Goal: Information Seeking & Learning: Understand process/instructions

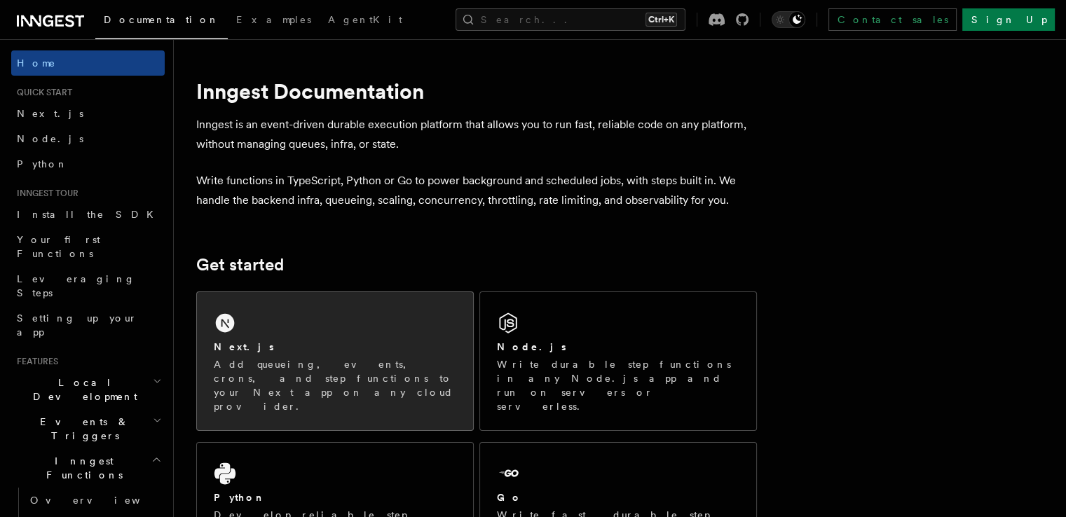
click at [360, 367] on p "Add queueing, events, crons, and step functions to your Next app on any cloud p…" at bounding box center [335, 386] width 243 height 56
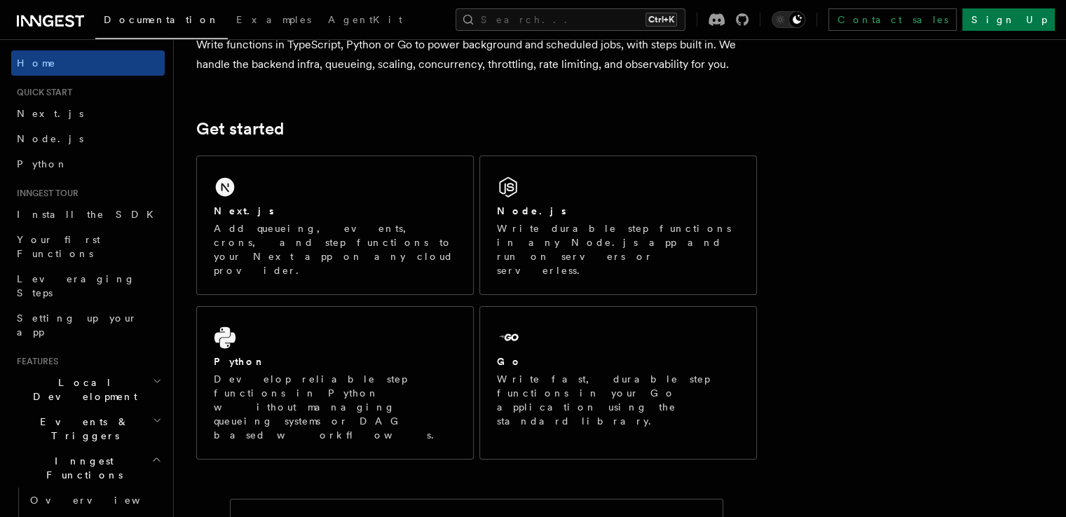
scroll to position [118, 0]
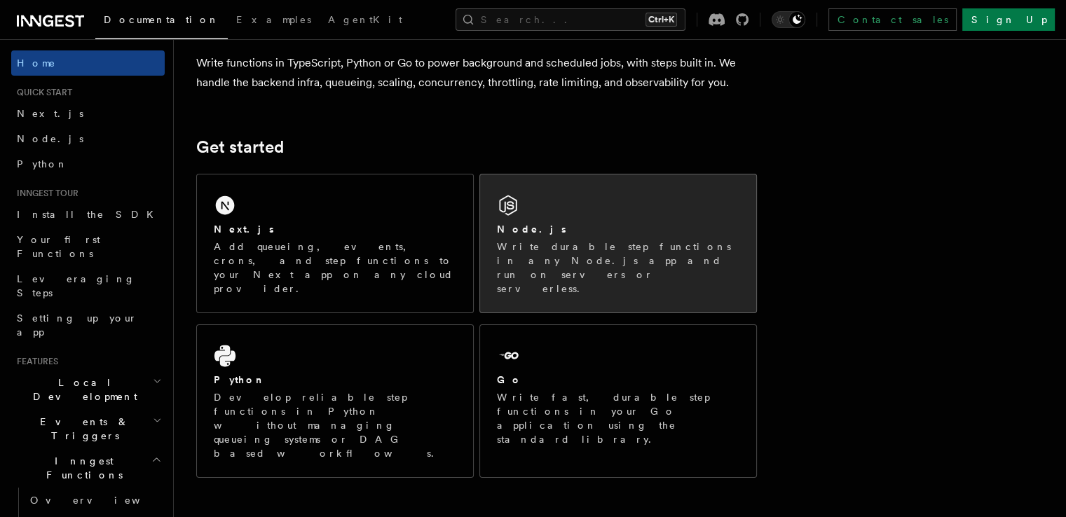
click at [690, 219] on div "Node.js Write durable step functions in any Node.js app and run on servers or s…" at bounding box center [618, 244] width 276 height 138
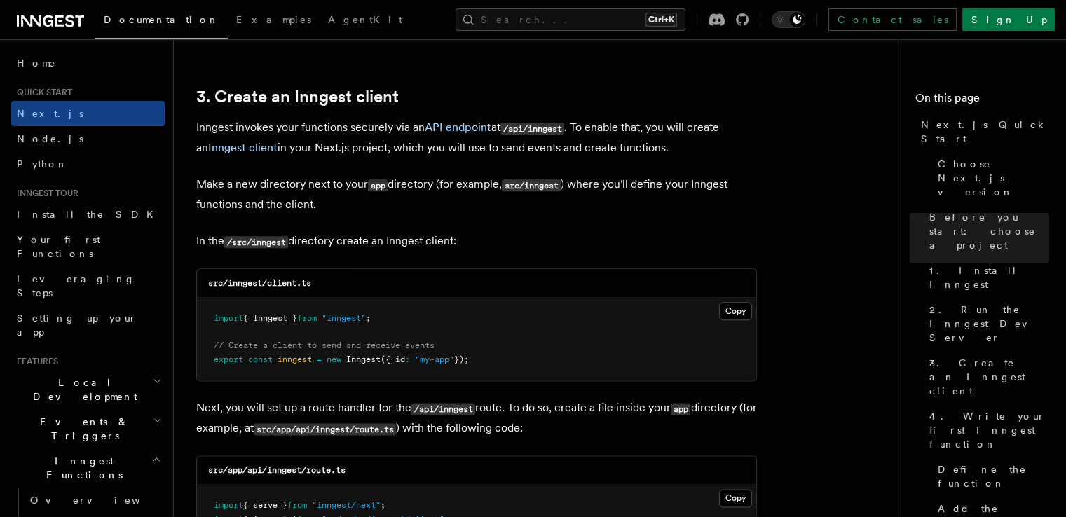
scroll to position [1701, 0]
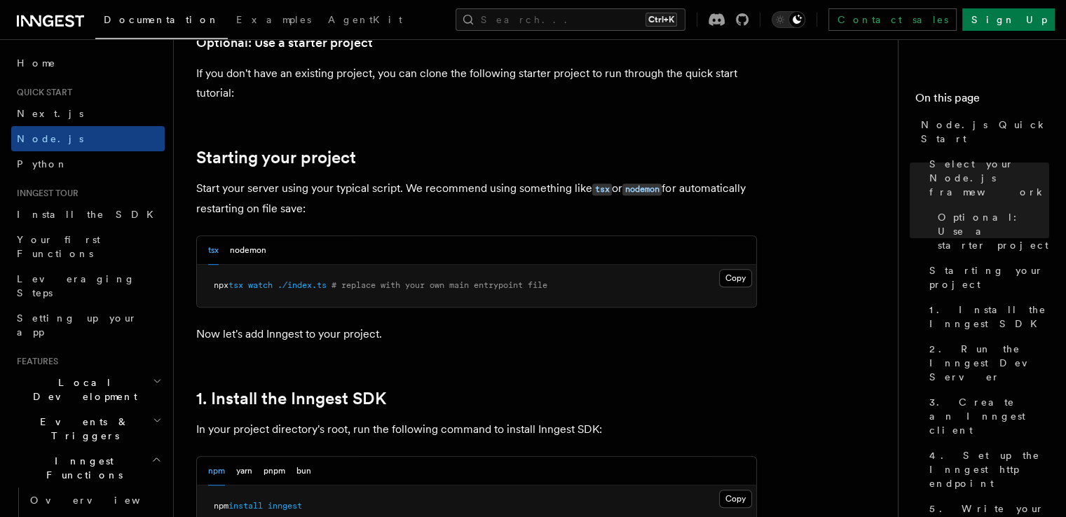
scroll to position [589, 0]
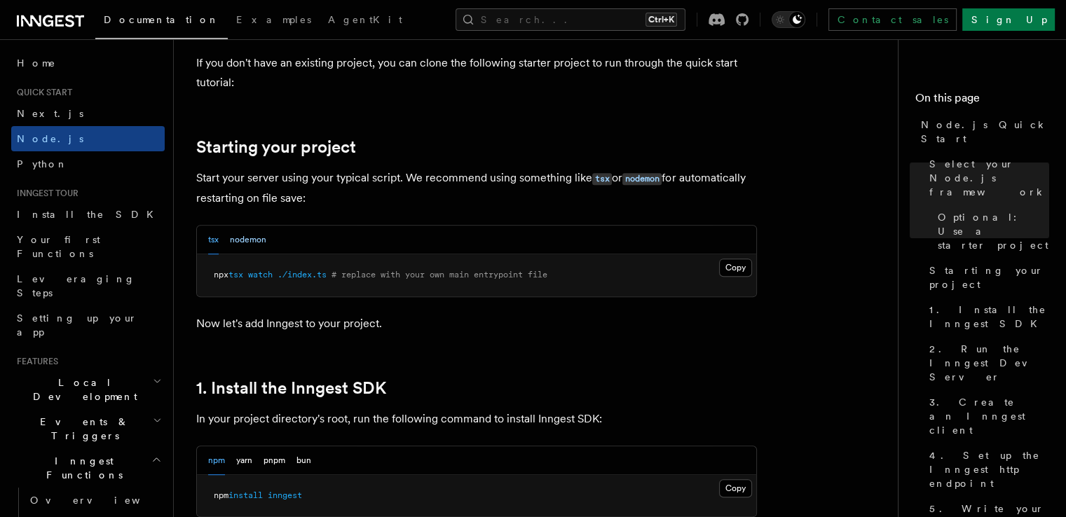
click at [254, 242] on button "nodemon" at bounding box center [248, 240] width 36 height 29
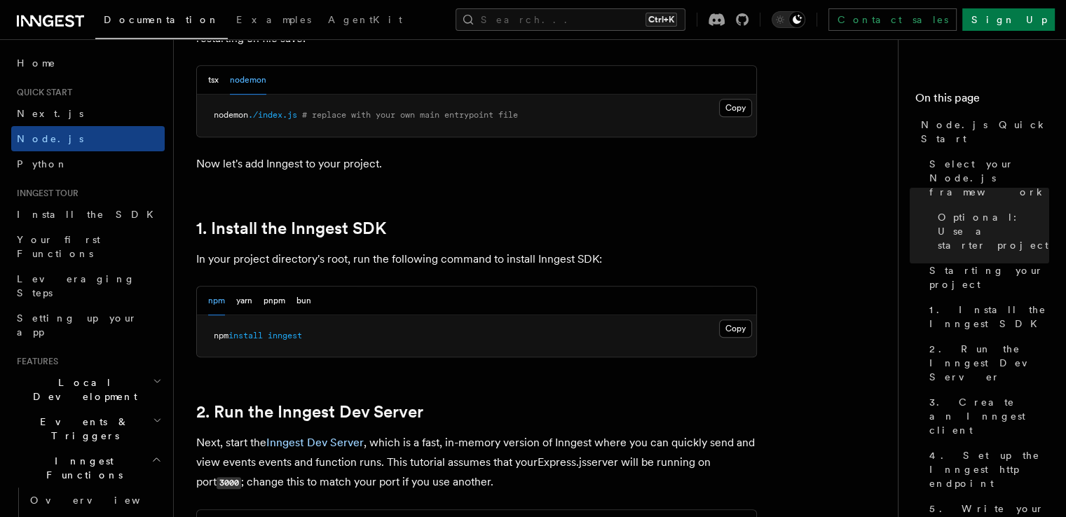
scroll to position [824, 0]
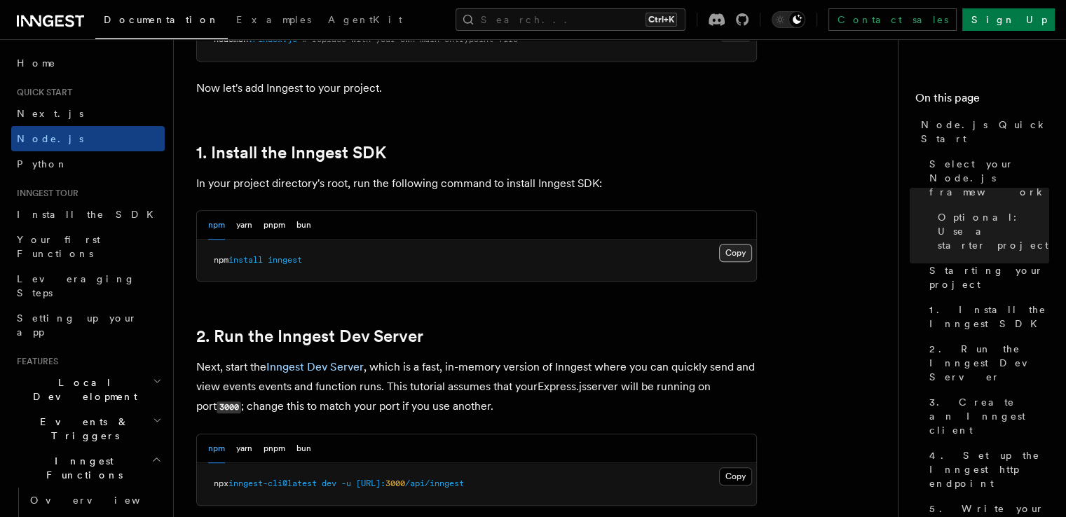
click at [736, 254] on button "Copy Copied" at bounding box center [735, 253] width 33 height 18
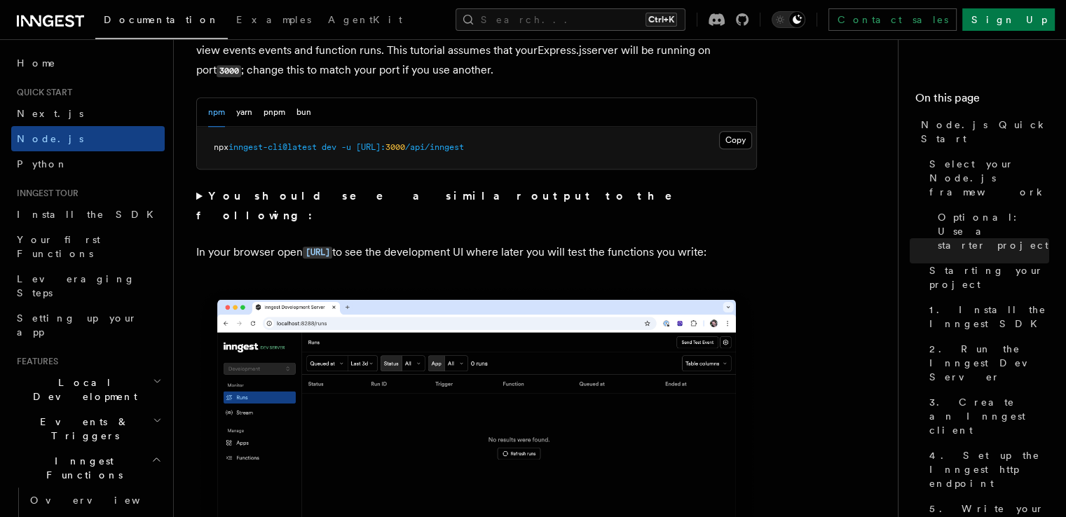
scroll to position [1189, 0]
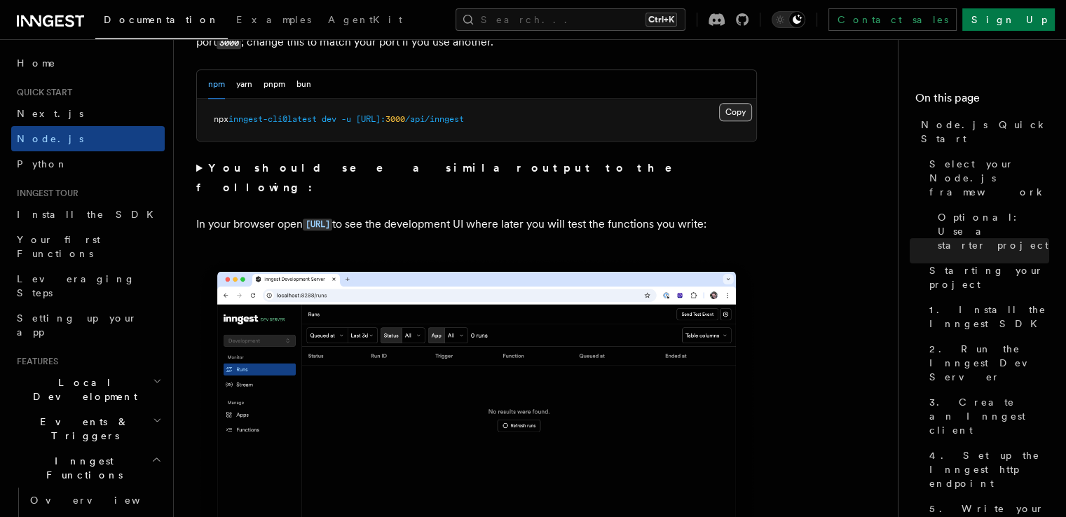
click at [735, 104] on button "Copy Copied" at bounding box center [735, 112] width 33 height 18
drag, startPoint x: 798, startPoint y: 384, endPoint x: 810, endPoint y: 409, distance: 27.3
click at [898, 409] on nav "On this page Node.js Quick Start Select your Node.js framework Optional: Use a …" at bounding box center [982, 278] width 168 height 478
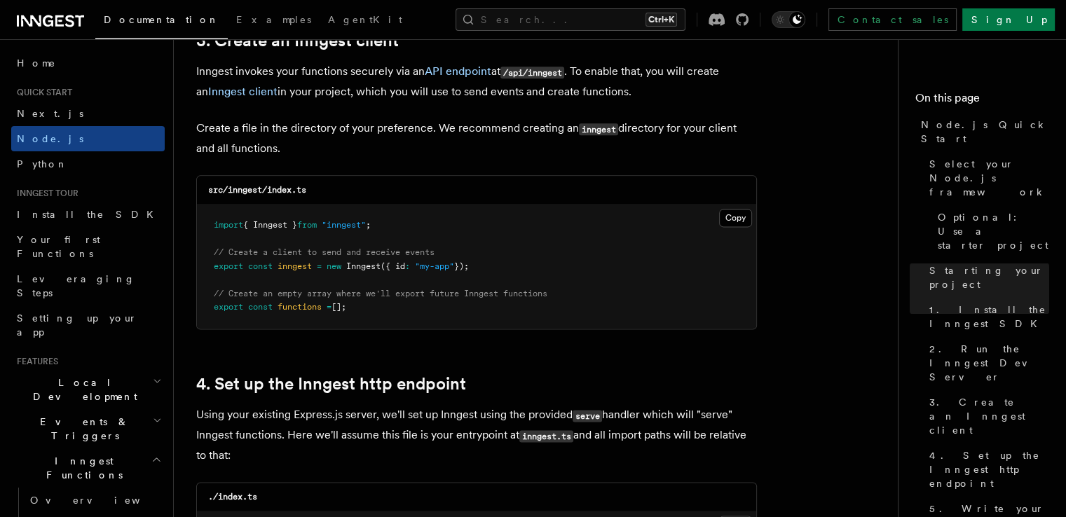
scroll to position [1809, 0]
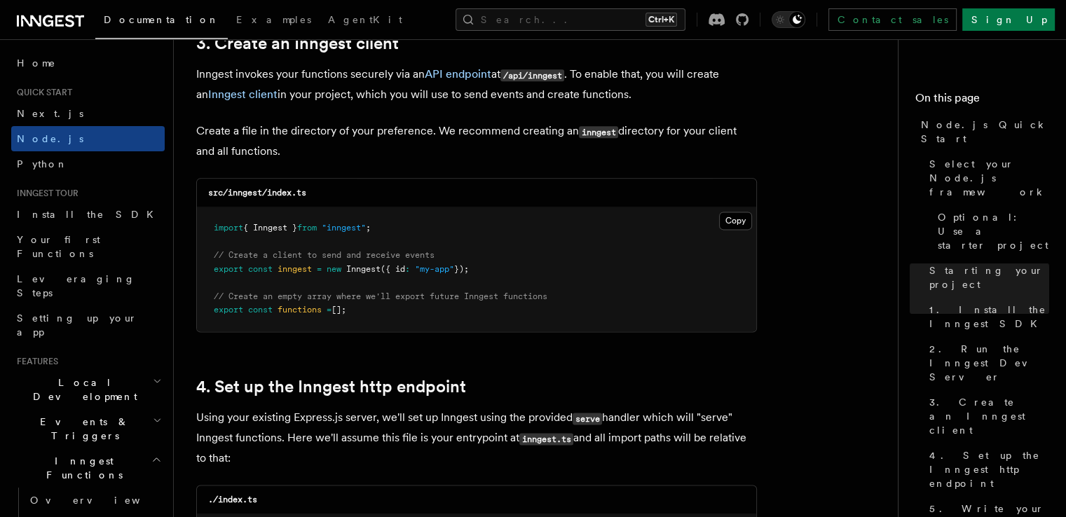
drag, startPoint x: 517, startPoint y: 231, endPoint x: 460, endPoint y: 228, distance: 56.9
click at [460, 228] on pre "import { Inngest } from "inngest" ; // Create a client to send and receive even…" at bounding box center [476, 270] width 559 height 124
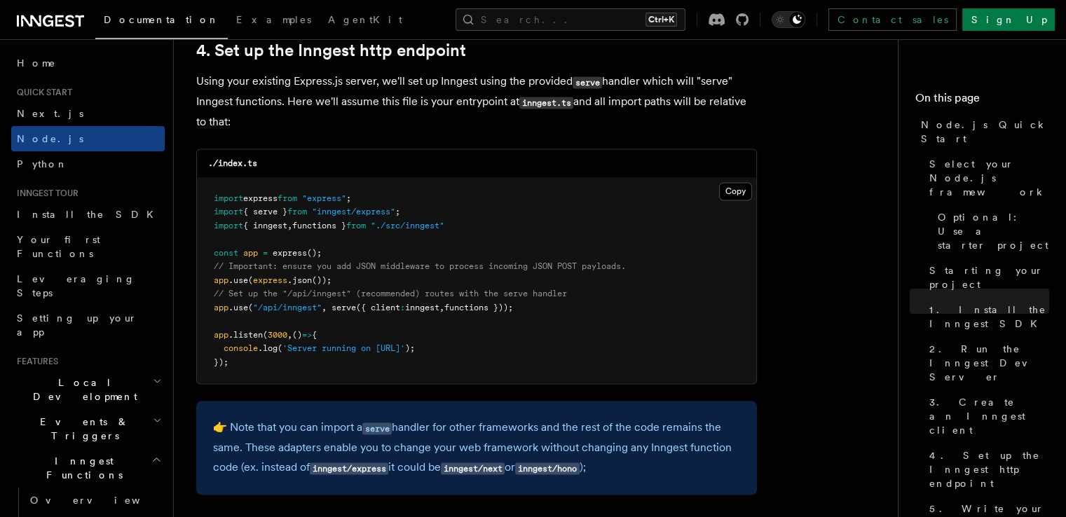
scroll to position [2174, 0]
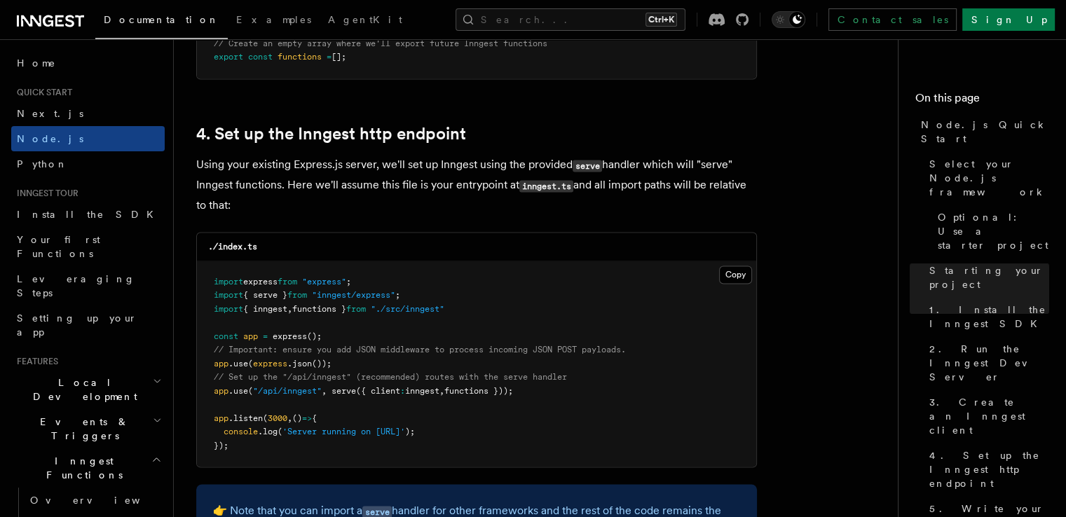
scroll to position [2062, 0]
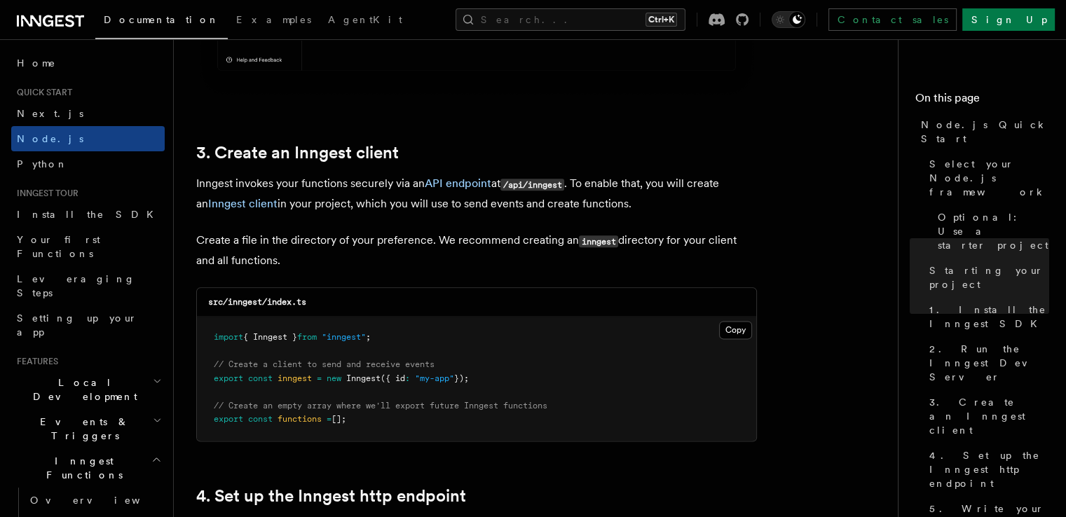
scroll to position [1697, 0]
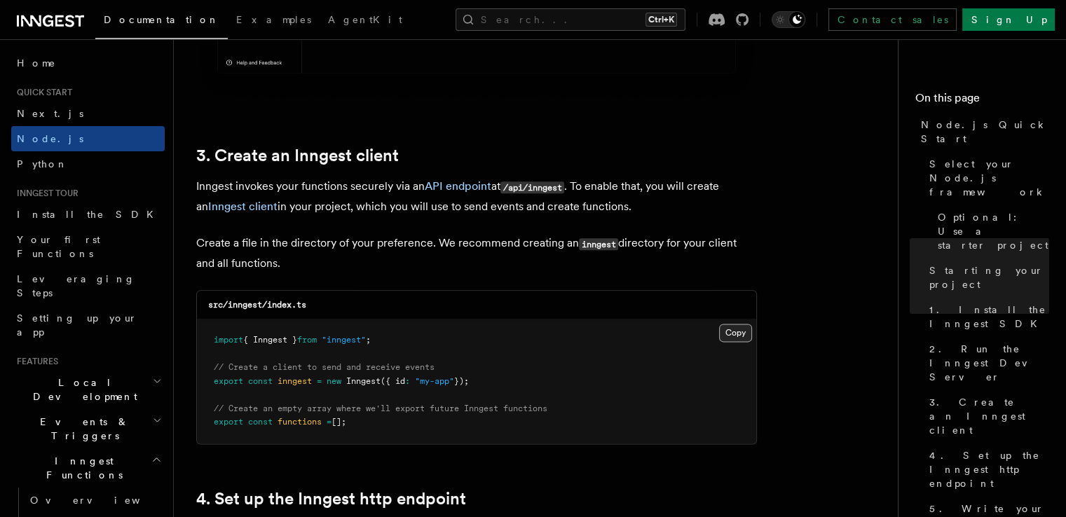
click at [732, 331] on button "Copy Copied" at bounding box center [735, 333] width 33 height 18
click at [571, 494] on h2 "4. Set up the Inngest http endpoint" at bounding box center [476, 499] width 561 height 20
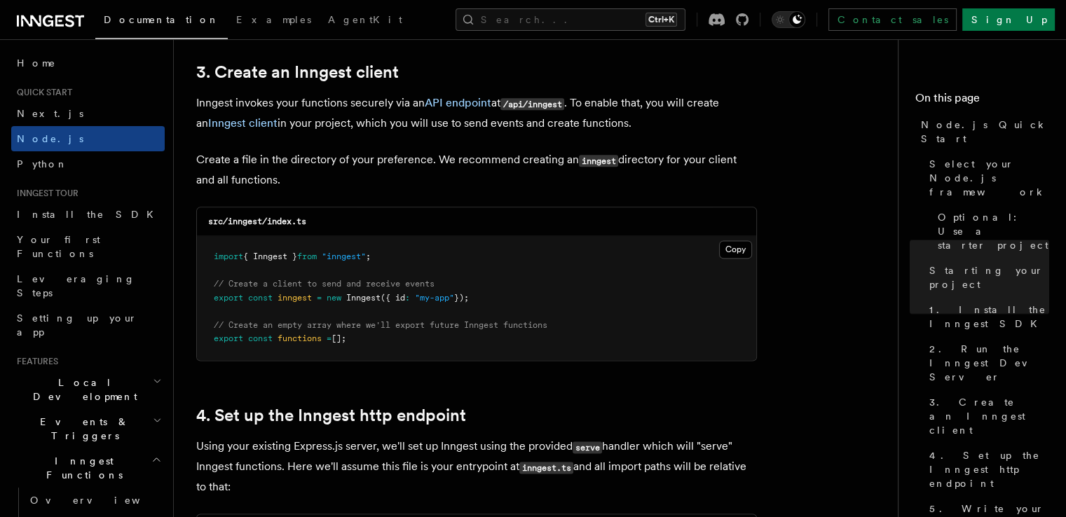
scroll to position [1781, 0]
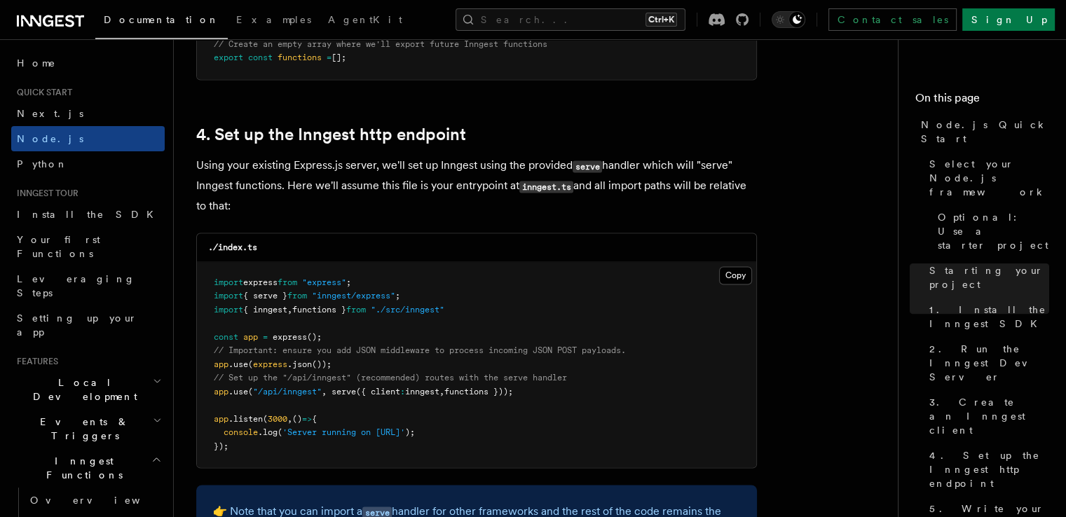
scroll to position [2034, 0]
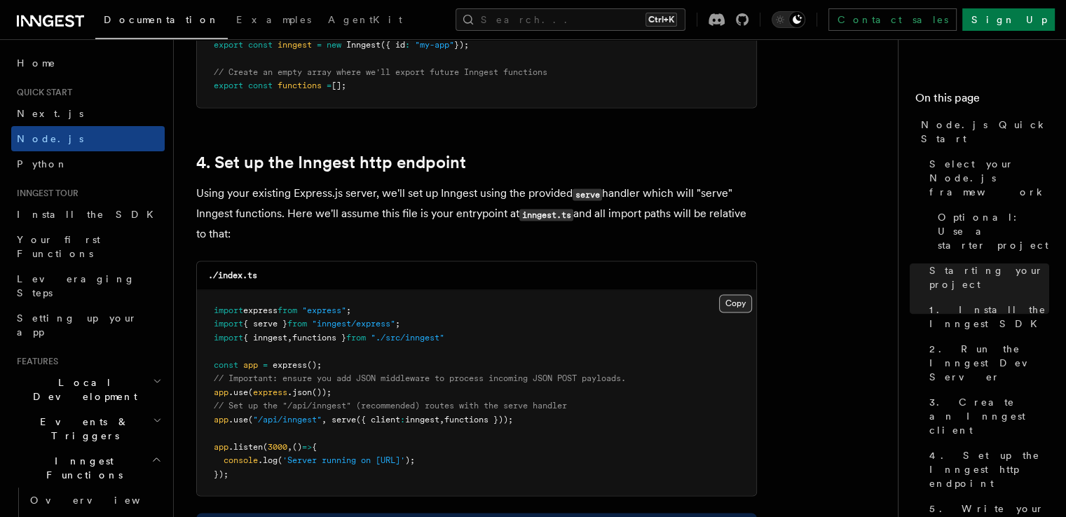
click at [743, 306] on button "Copy Copied" at bounding box center [735, 303] width 33 height 18
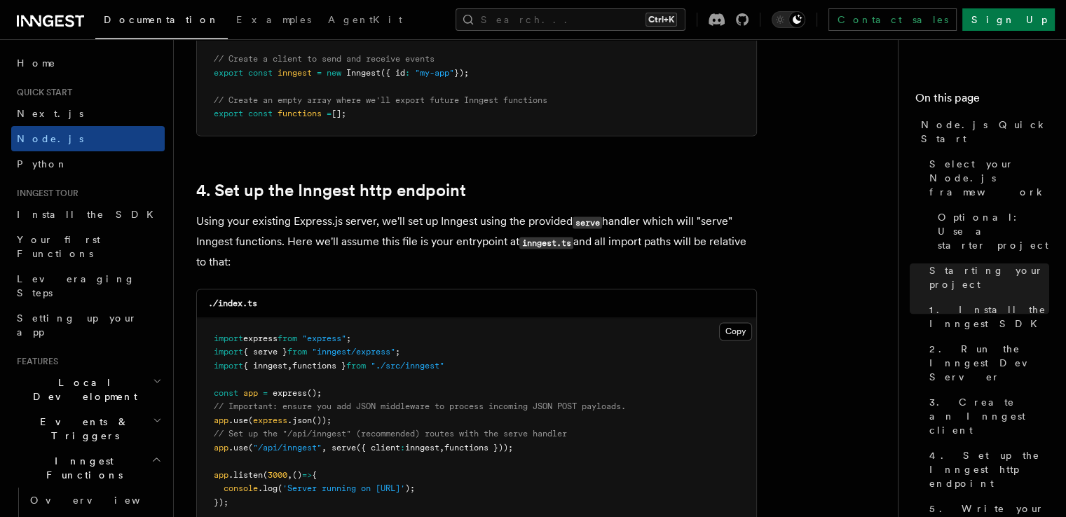
scroll to position [1978, 0]
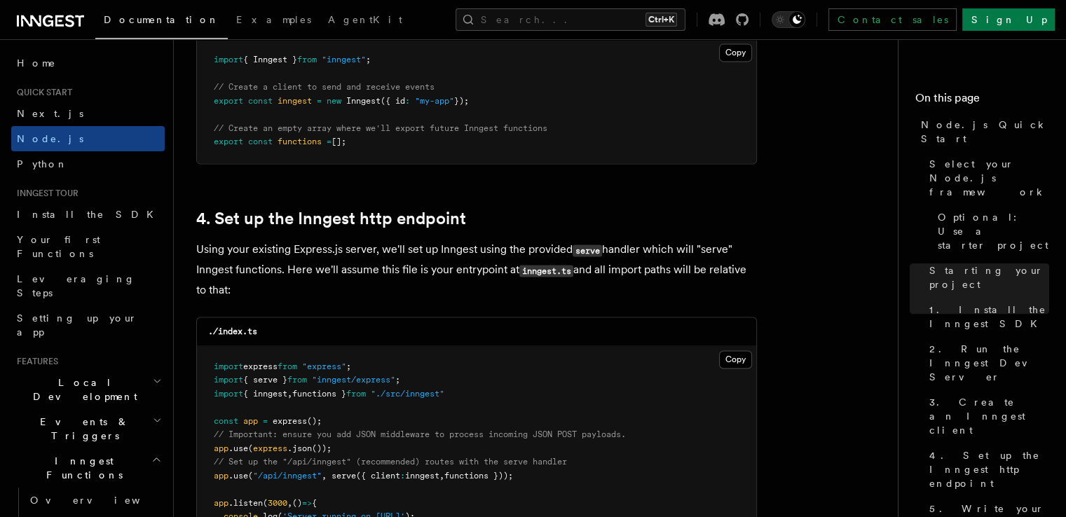
click at [552, 390] on pre "import express from "express" ; import { serve } from "inngest/express" ; impor…" at bounding box center [476, 449] width 559 height 206
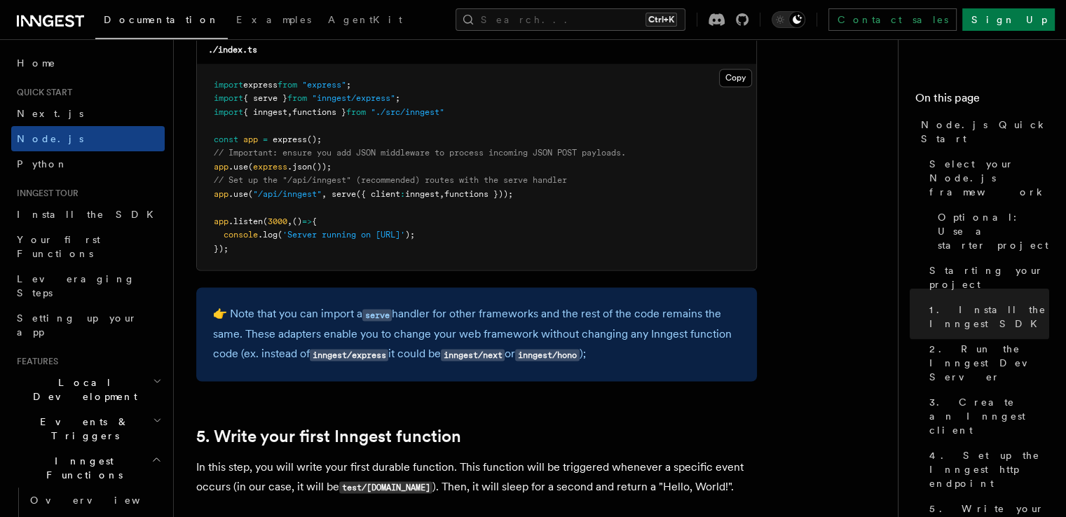
scroll to position [2258, 0]
click at [576, 215] on pre "import express from "express" ; import { serve } from "inngest/express" ; impor…" at bounding box center [476, 169] width 559 height 206
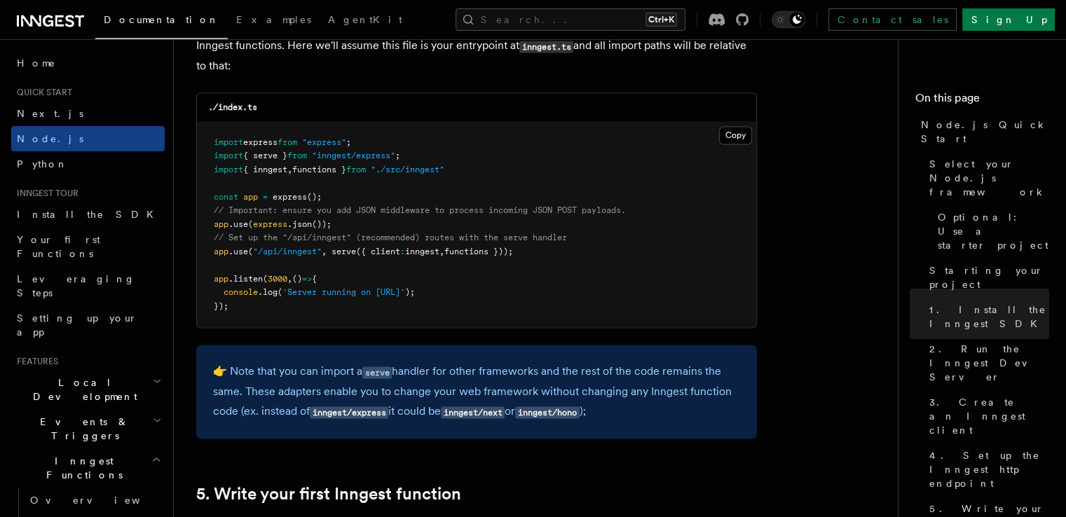
scroll to position [2174, 0]
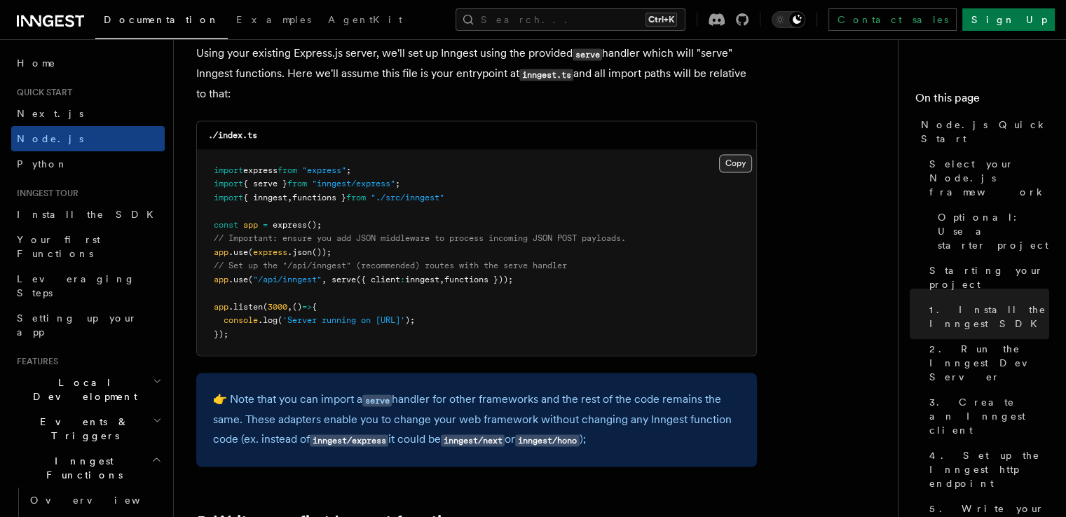
click at [740, 165] on button "Copy Copied" at bounding box center [735, 163] width 33 height 18
